Goal: Find specific page/section: Find specific page/section

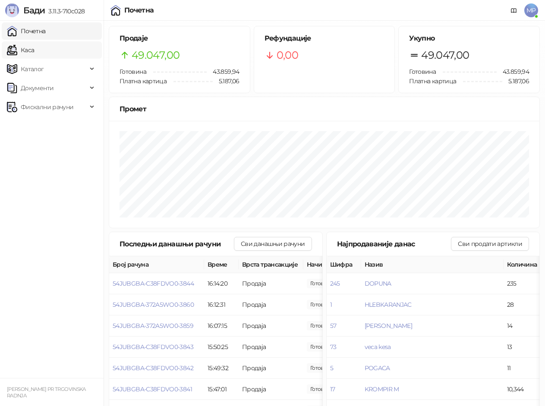
click at [34, 44] on link "Каса" at bounding box center [20, 49] width 27 height 17
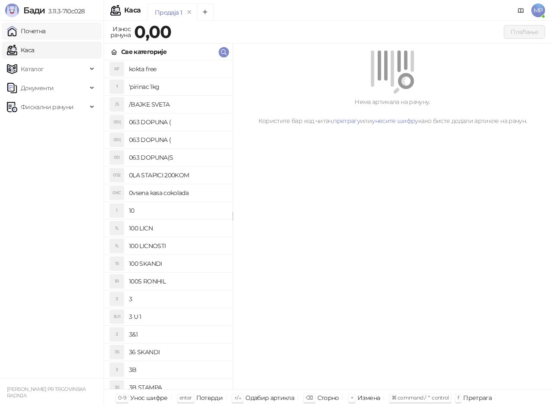
click at [45, 32] on link "Почетна" at bounding box center [26, 30] width 39 height 17
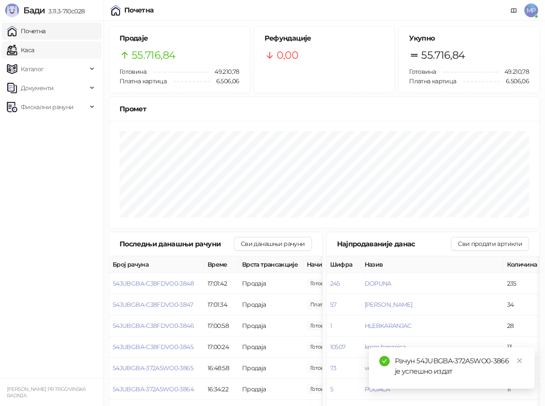
click at [34, 50] on link "Каса" at bounding box center [20, 49] width 27 height 17
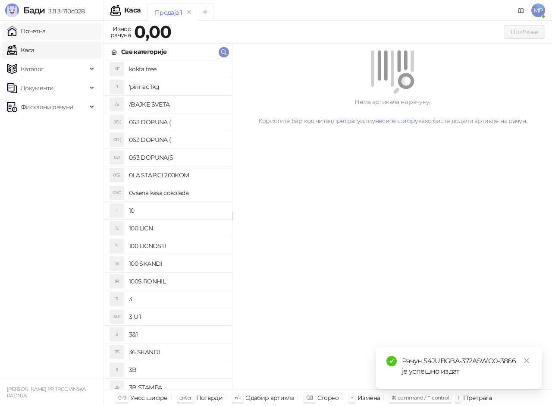
click at [46, 30] on link "Почетна" at bounding box center [26, 30] width 39 height 17
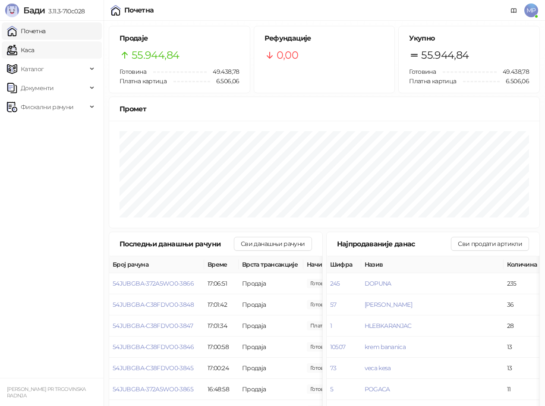
click at [34, 47] on link "Каса" at bounding box center [20, 49] width 27 height 17
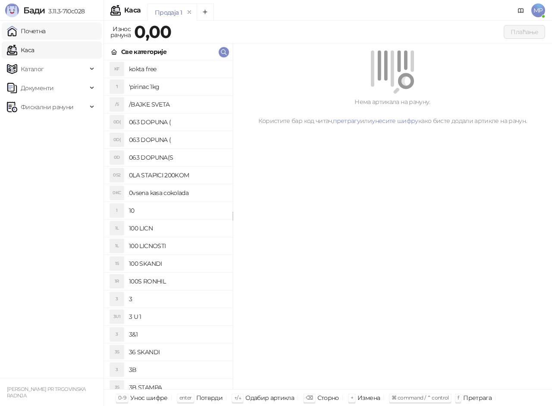
click at [46, 28] on link "Почетна" at bounding box center [26, 30] width 39 height 17
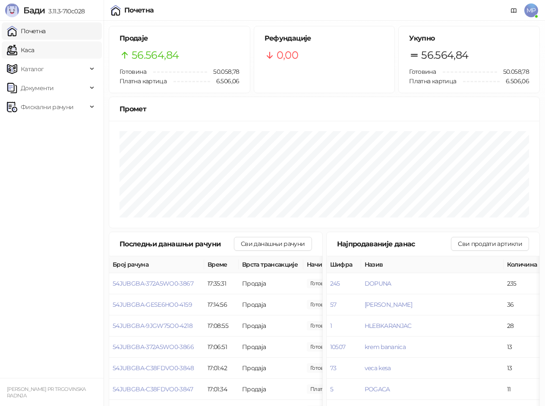
click at [34, 51] on link "Каса" at bounding box center [20, 49] width 27 height 17
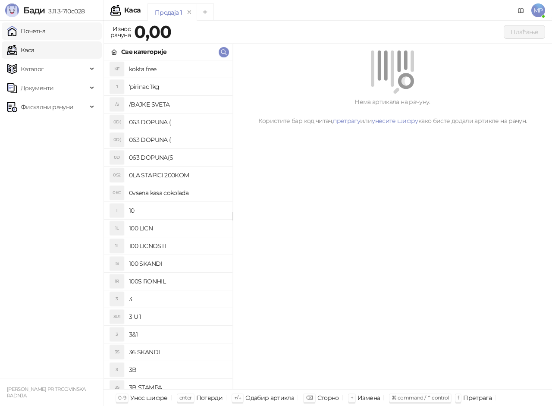
click at [46, 35] on link "Почетна" at bounding box center [26, 30] width 39 height 17
